Goal: Task Accomplishment & Management: Complete application form

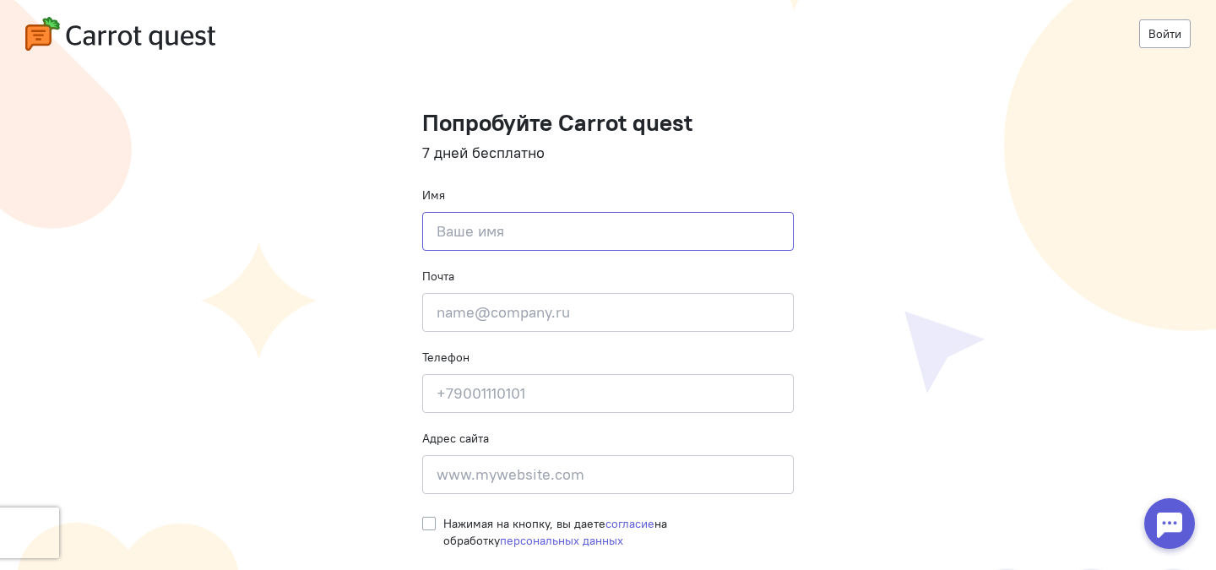
click at [480, 230] on input at bounding box center [607, 231] width 371 height 39
type input "[PERSON_NAME]"
type input "Mone Professional"
click at [504, 327] on input "email" at bounding box center [607, 312] width 371 height 39
paste input "[EMAIL_ADDRESS][DOMAIN_NAME]"
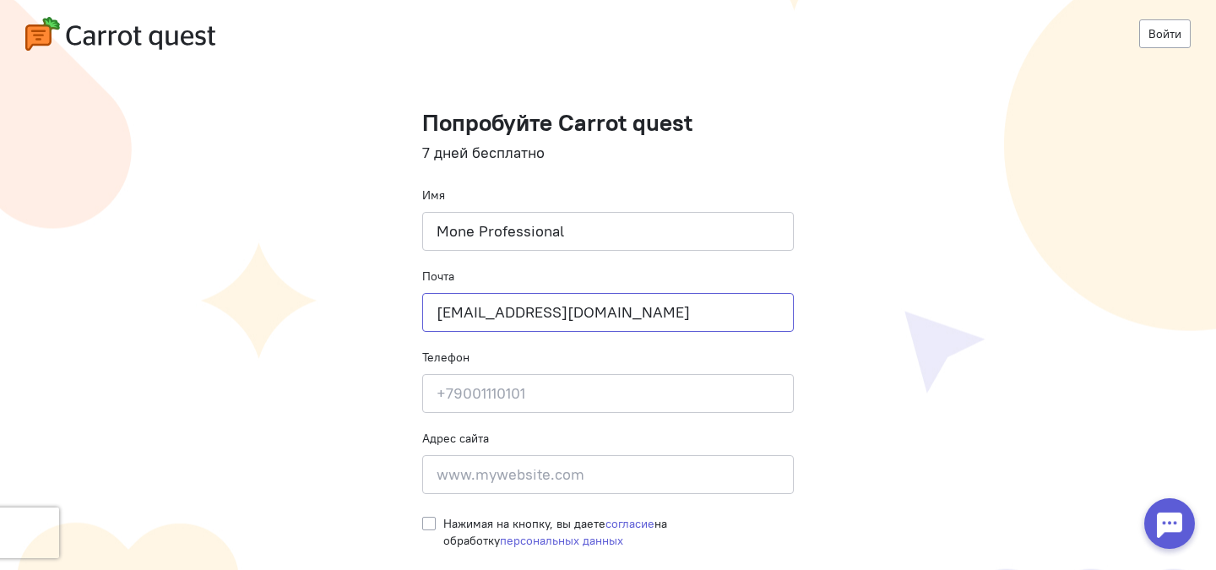
type input "[EMAIL_ADDRESS][DOMAIN_NAME]"
click at [475, 396] on input at bounding box center [607, 393] width 371 height 39
type input "79175331542"
click at [485, 479] on input at bounding box center [607, 474] width 371 height 39
paste input "[URL][DOMAIN_NAME]"
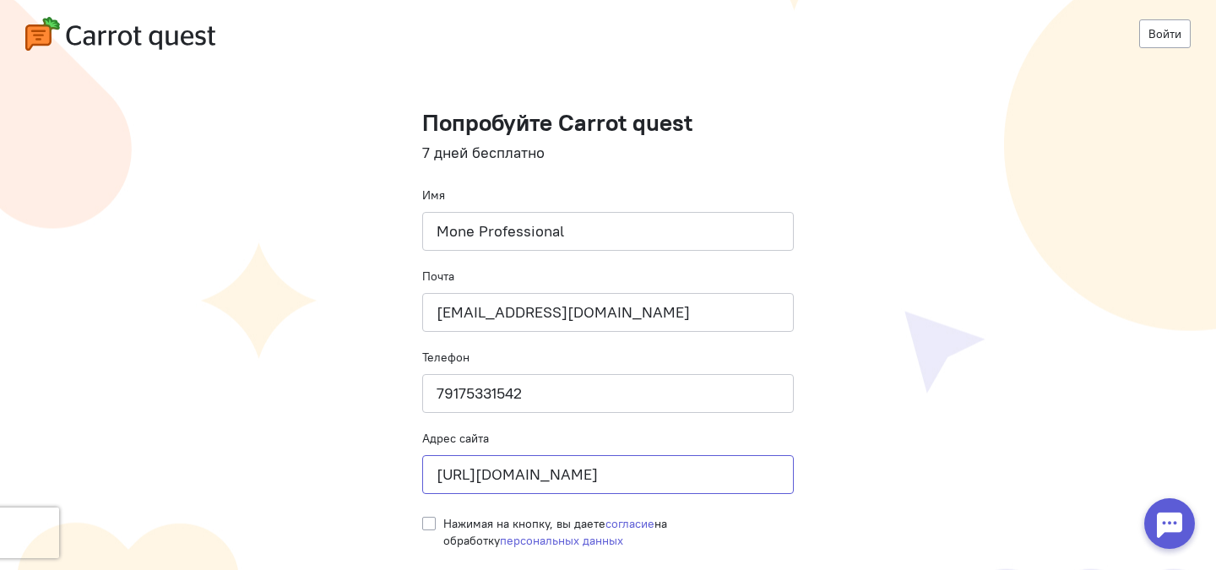
scroll to position [38, 0]
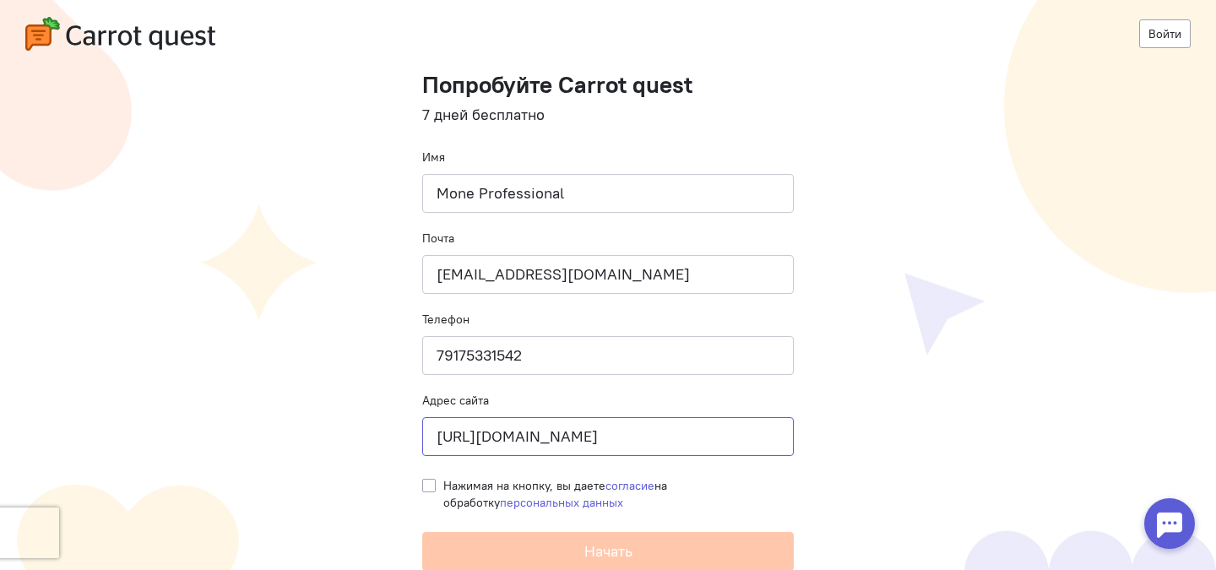
type input "[URL][DOMAIN_NAME]"
click at [443, 485] on label "Нажимая на кнопку, вы даете согласие на обработку персональных данных" at bounding box center [618, 494] width 350 height 34
click at [422, 485] on input "Нажимая на кнопку, вы даете согласие на обработку персональных данных" at bounding box center [429, 484] width 14 height 15
checkbox input "true"
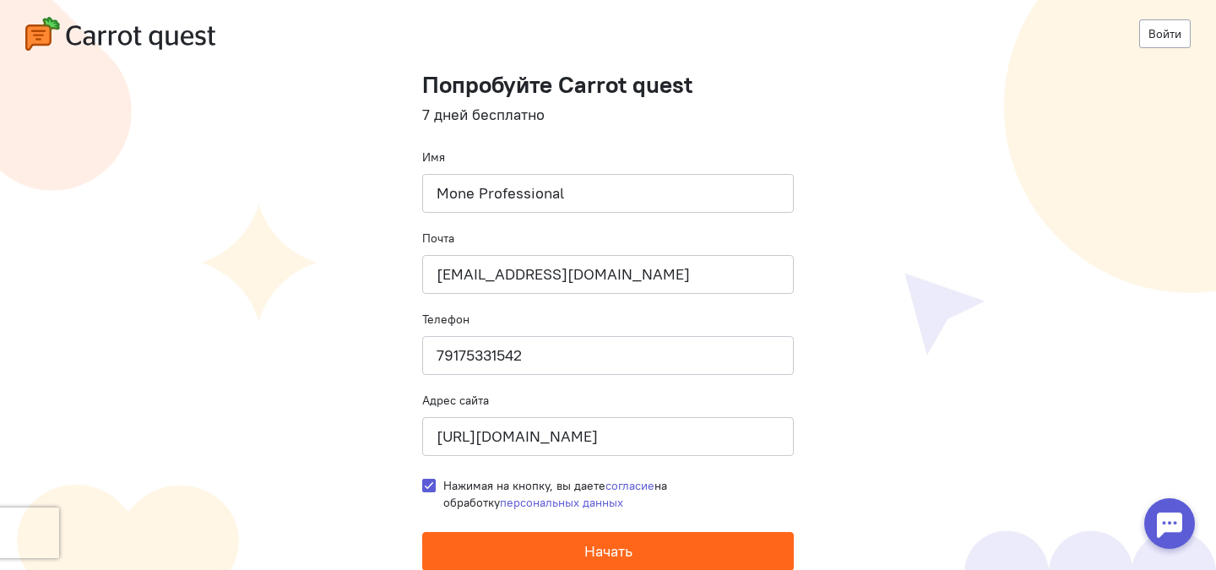
click at [542, 543] on button "Начать" at bounding box center [607, 551] width 371 height 39
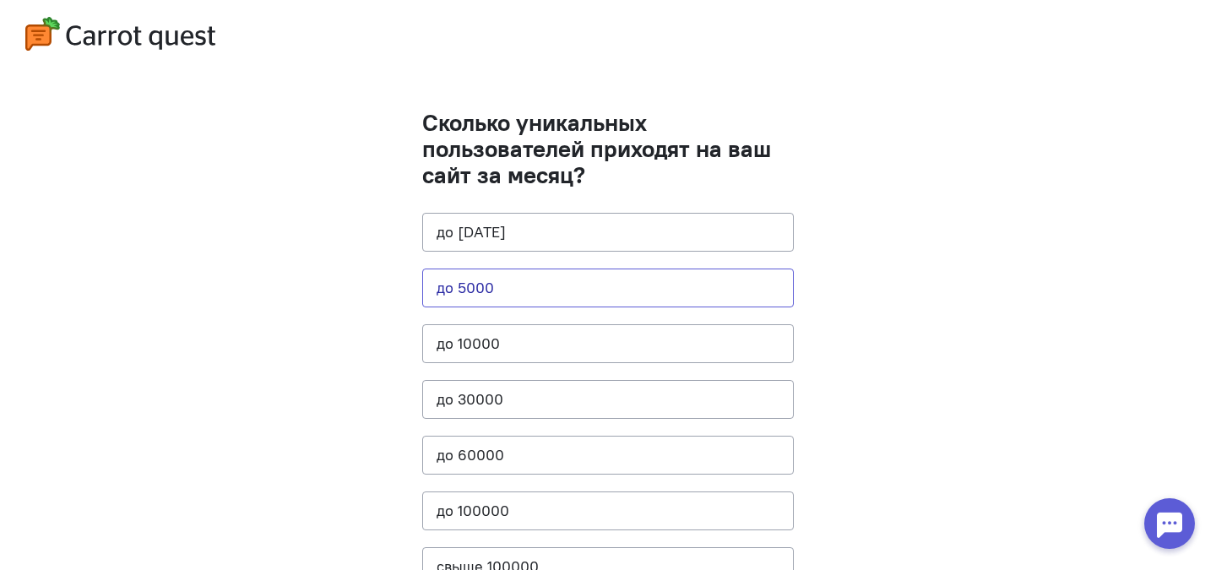
click at [473, 298] on button "до 5000" at bounding box center [607, 287] width 371 height 39
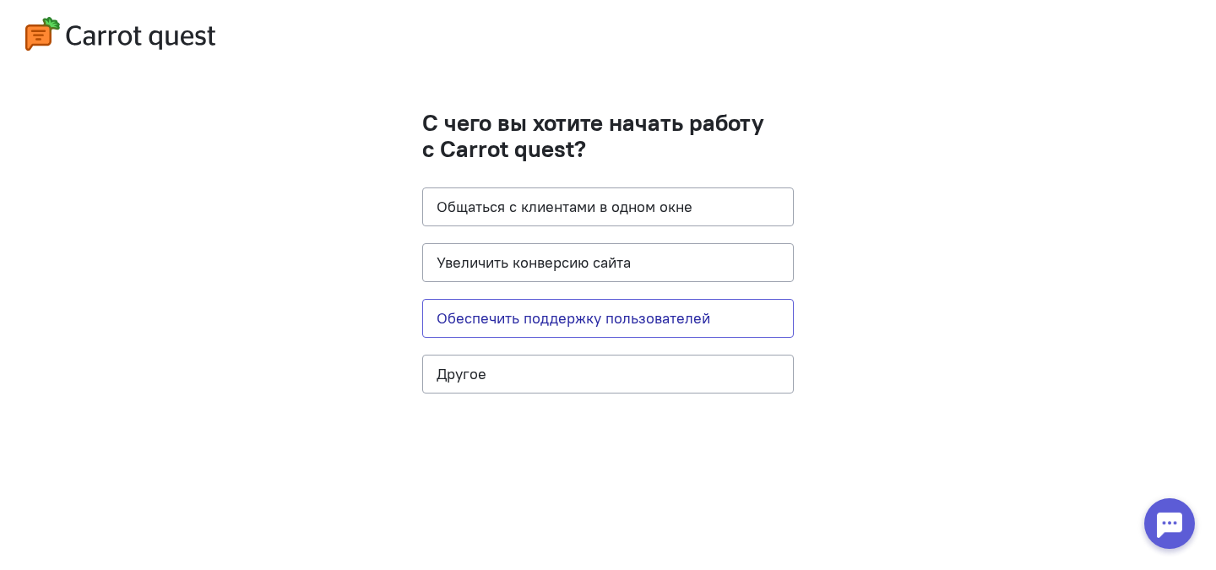
click at [542, 317] on button "Обеспечить поддержку пользователей" at bounding box center [607, 318] width 371 height 39
click at [546, 273] on button "Увеличить конверсию сайта" at bounding box center [607, 262] width 371 height 39
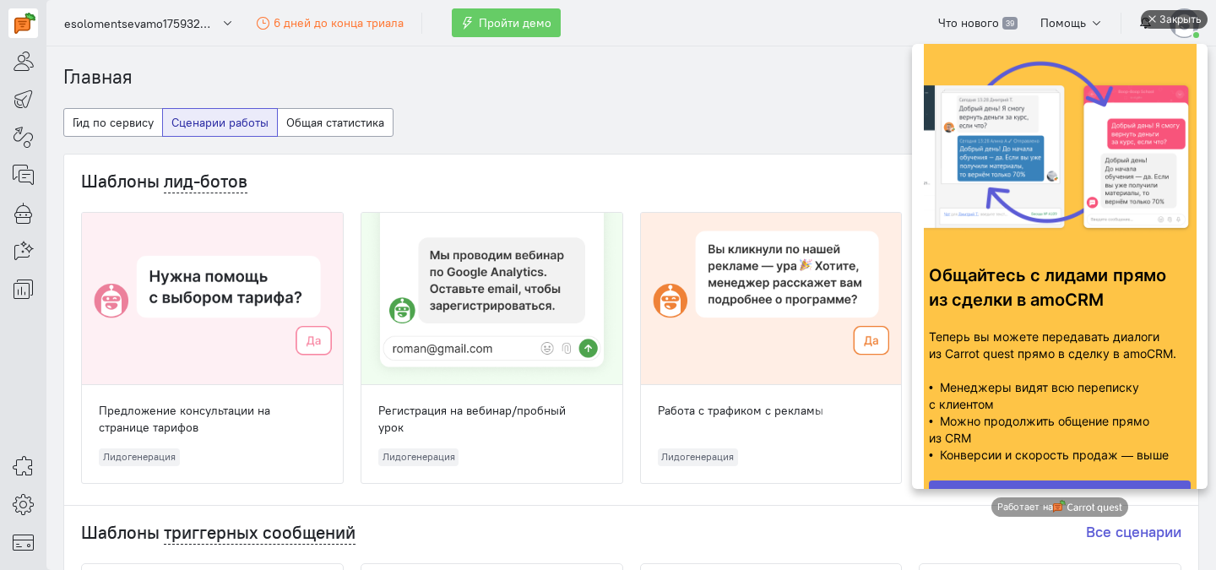
click at [1154, 23] on div at bounding box center [1150, 19] width 8 height 8
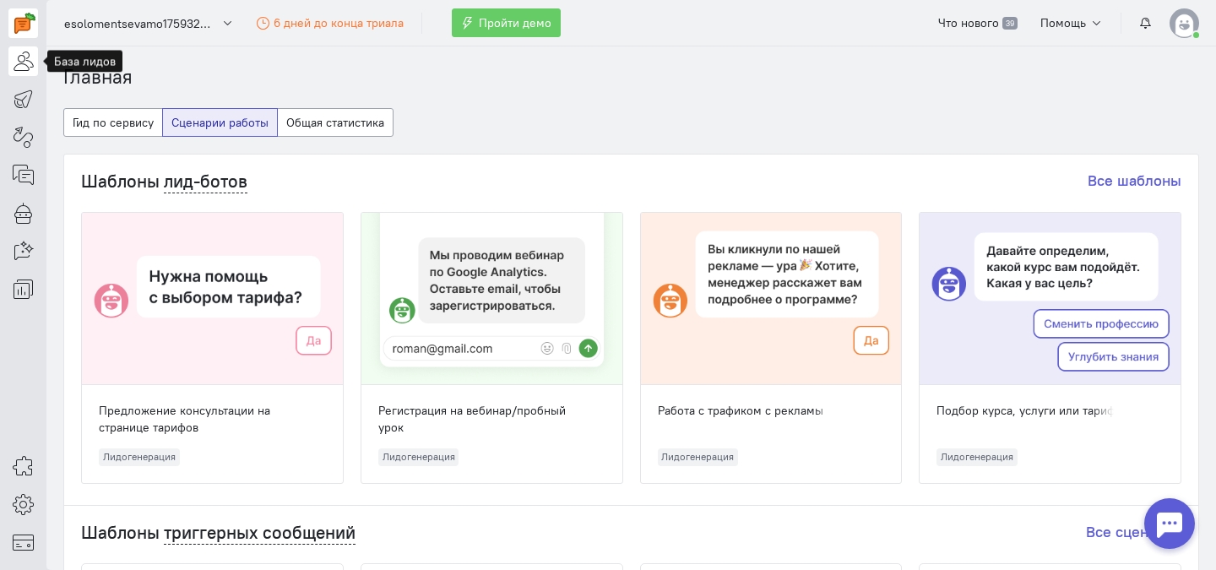
click at [21, 71] on icon at bounding box center [23, 61] width 21 height 20
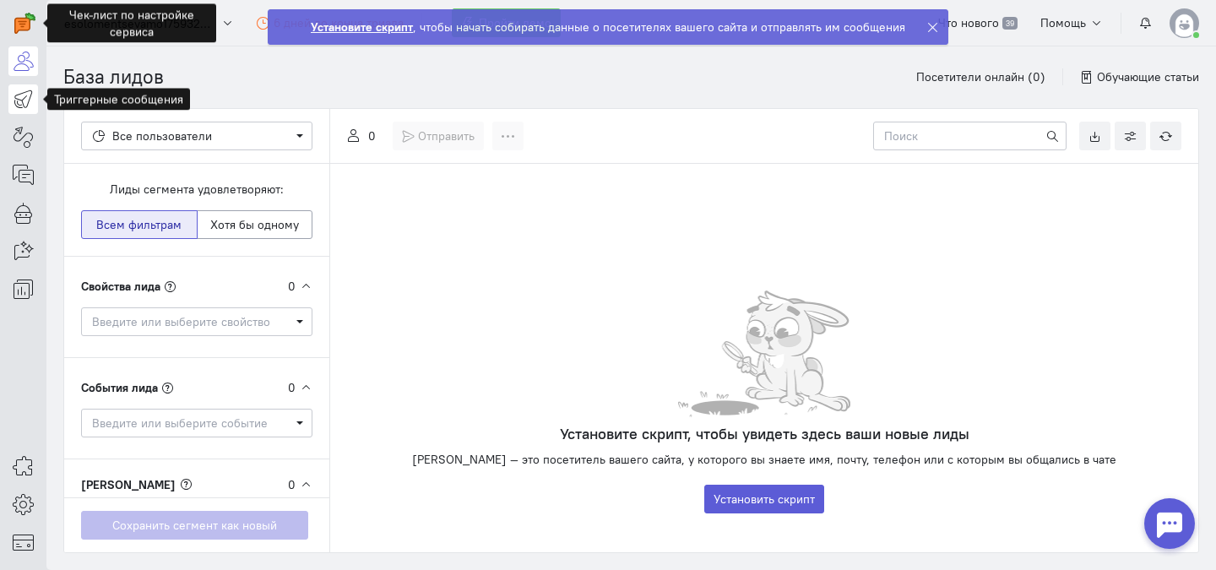
click at [21, 95] on icon at bounding box center [23, 99] width 21 height 20
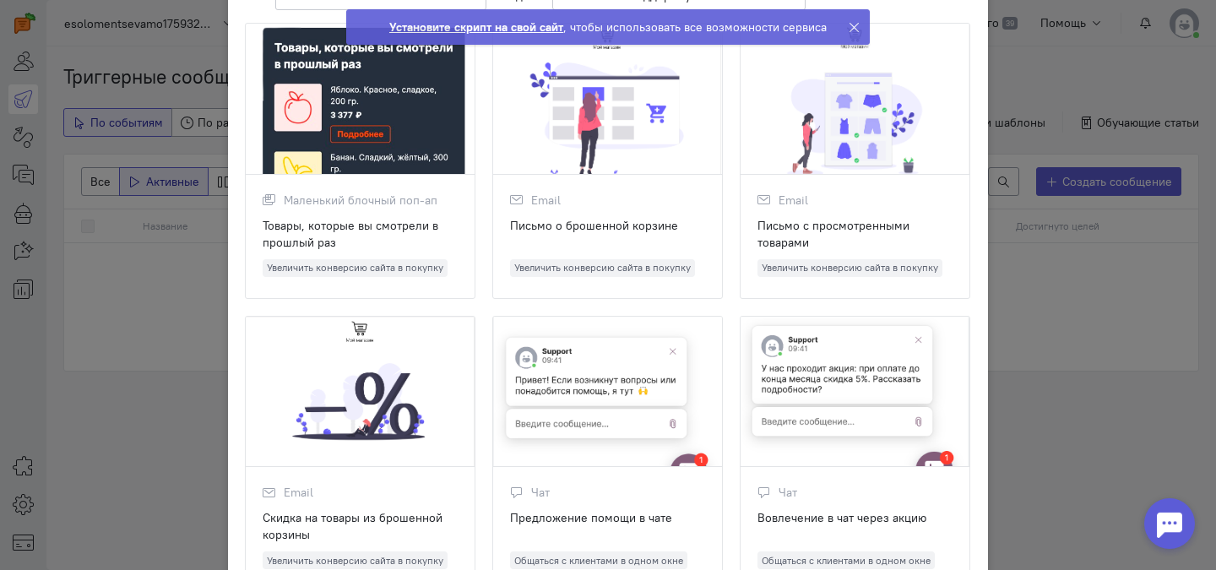
scroll to position [129, 0]
click at [100, 272] on ngb-modal-window "Шаблоны триггерных сообщений Выберите шаблон, с которого вы хотите начать созда…" at bounding box center [608, 285] width 1216 height 570
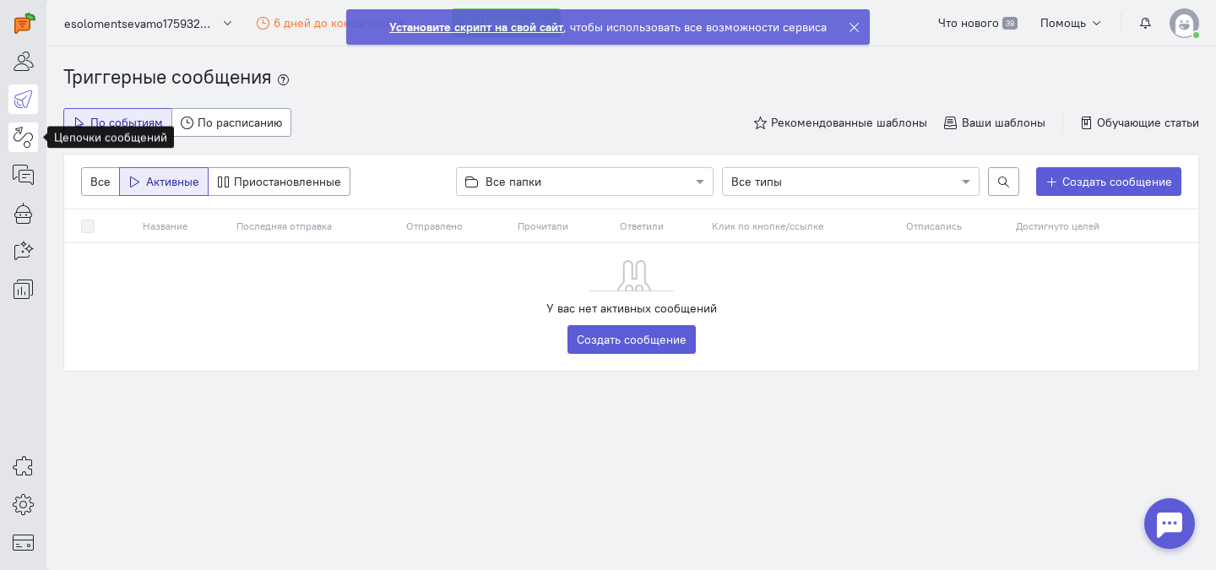
click at [24, 138] on icon at bounding box center [23, 137] width 21 height 20
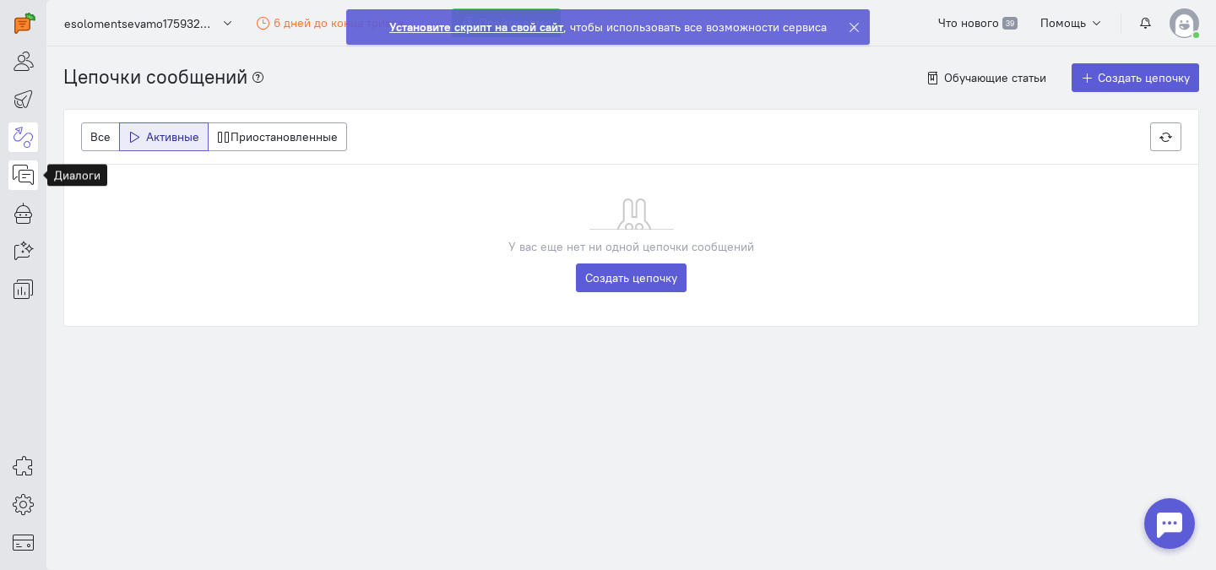
click at [21, 169] on icon at bounding box center [23, 175] width 21 height 20
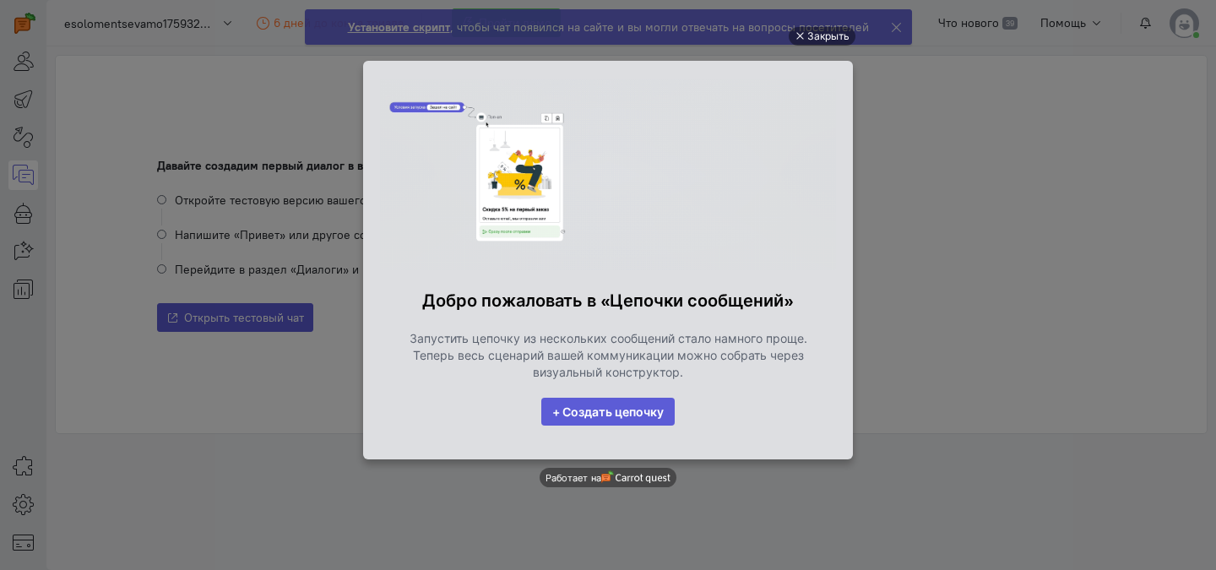
click at [947, 470] on ul "Закрыть Добро пожаловать в «Цепочки сообщений» Запустить цепочку из нескольких …" at bounding box center [608, 287] width 1216 height 570
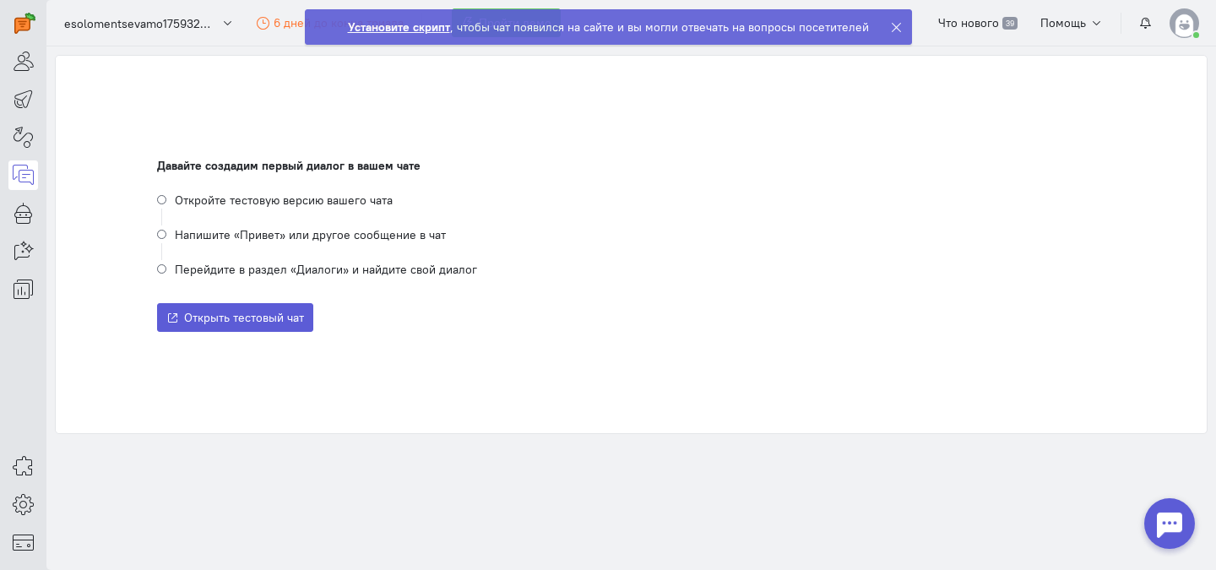
click at [891, 33] on div at bounding box center [900, 27] width 21 height 34
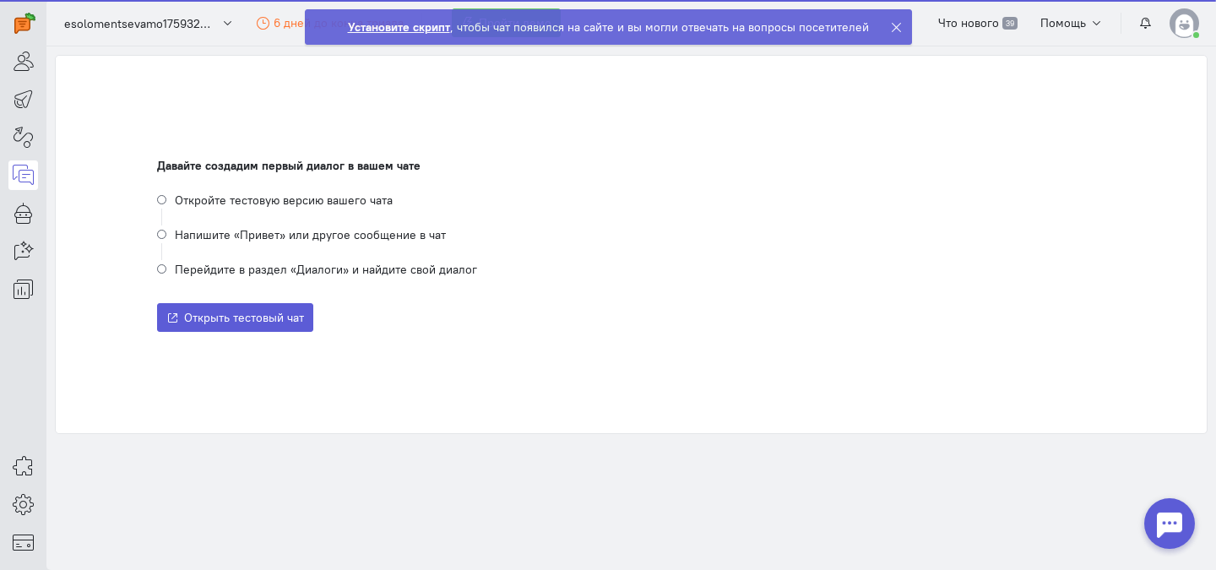
click at [891, 24] on icon at bounding box center [896, 27] width 13 height 13
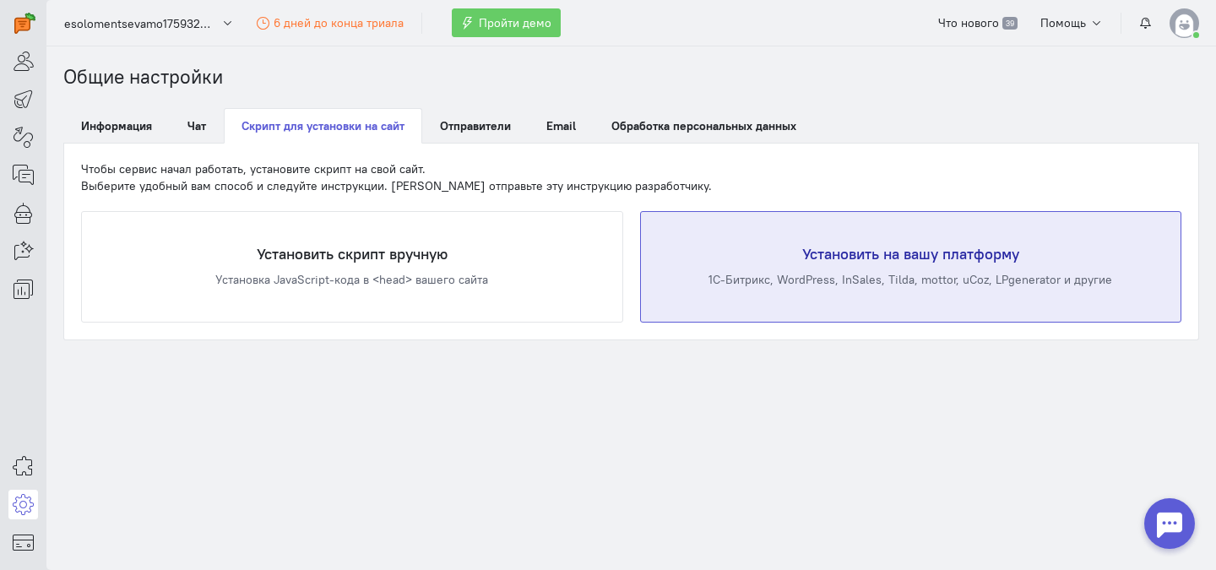
click at [896, 253] on h4 "Установить на вашу платформу" at bounding box center [911, 254] width 473 height 17
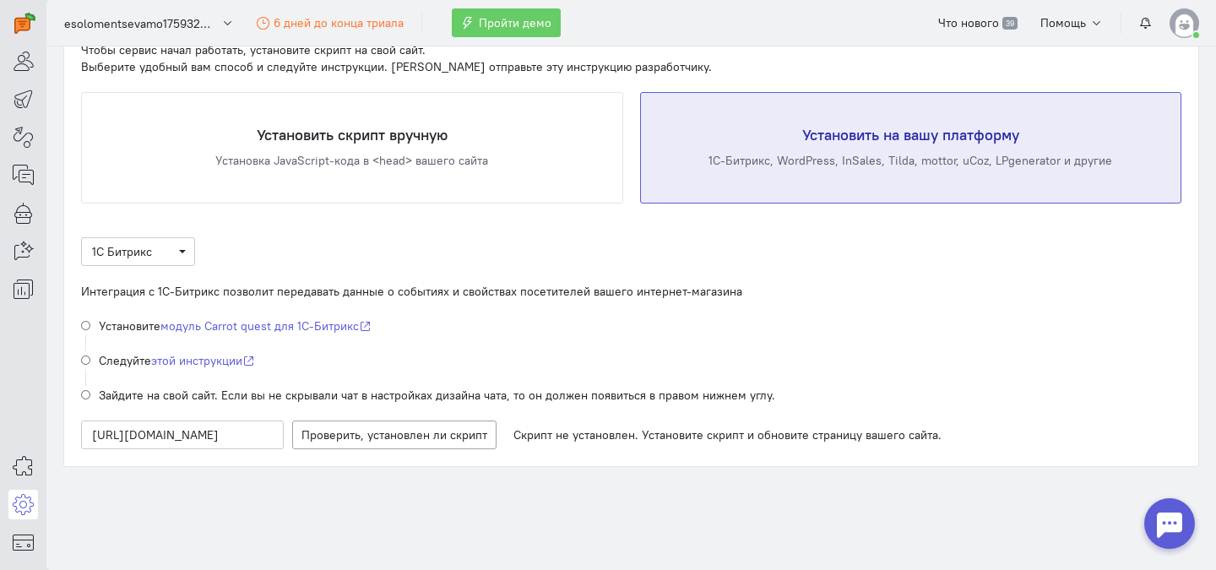
scroll to position [125, 0]
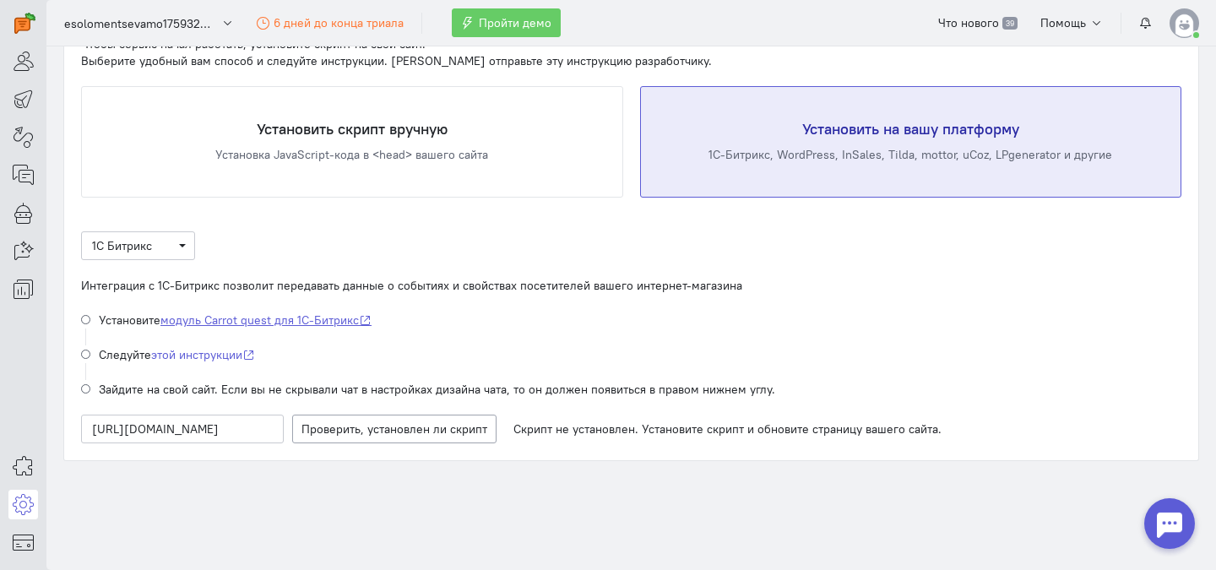
click at [322, 319] on link "модуль Carrot quest для 1C-Битрикс" at bounding box center [265, 319] width 211 height 15
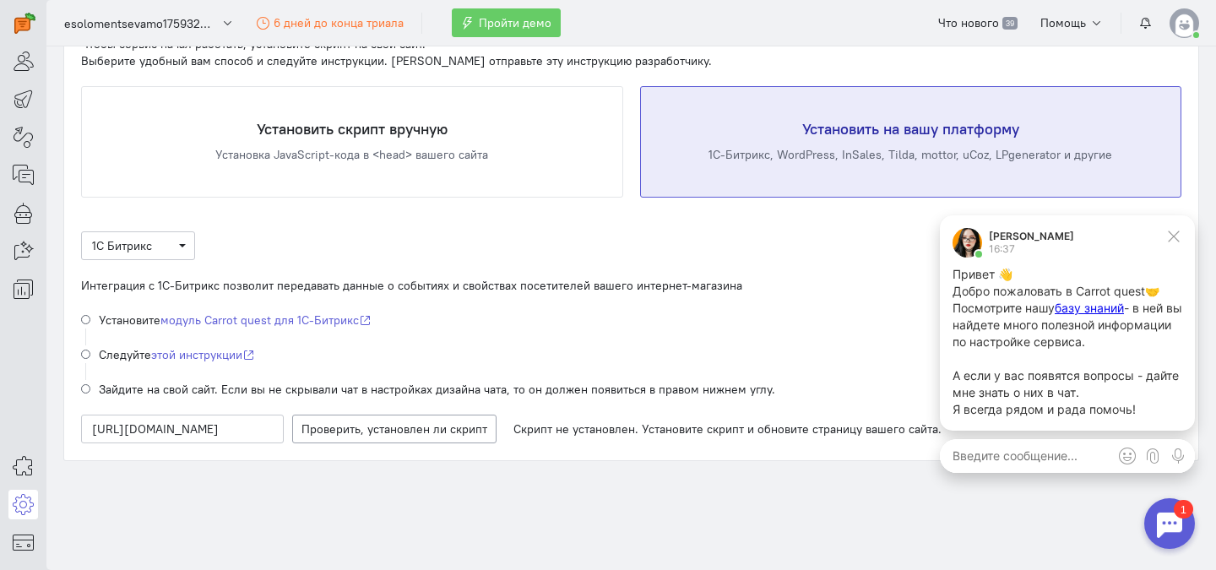
scroll to position [0, 0]
click at [224, 351] on link "этой инструкции" at bounding box center [203, 354] width 104 height 15
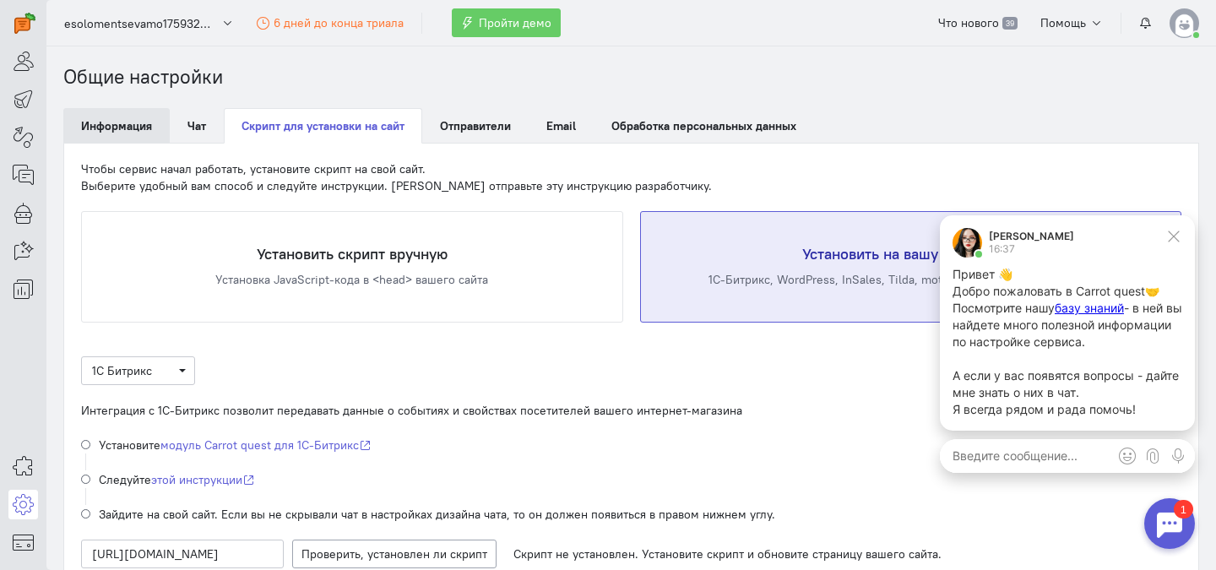
click at [122, 116] on link "Информация" at bounding box center [116, 125] width 106 height 35
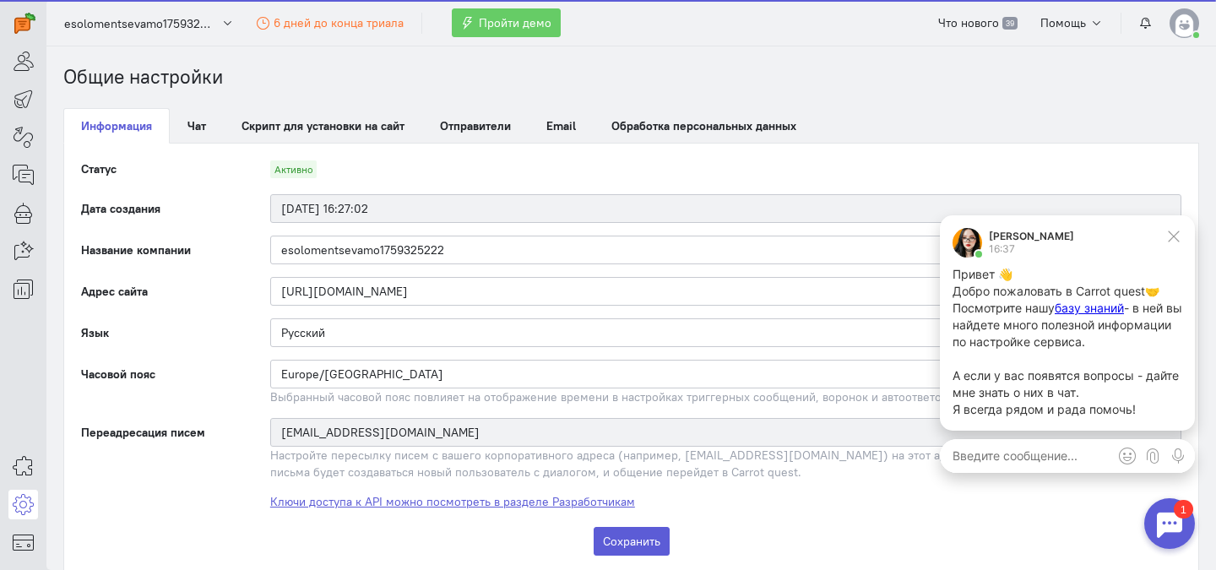
click at [437, 500] on link "Ключи доступа к API можно посмотреть в разделе Разработчикам" at bounding box center [452, 501] width 365 height 15
